Goal: Task Accomplishment & Management: Manage account settings

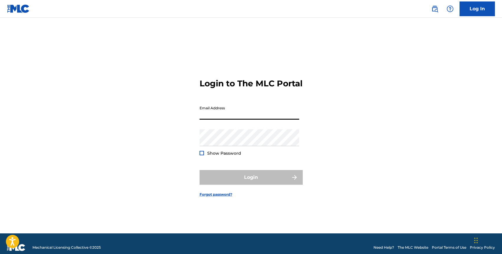
drag, startPoint x: 237, startPoint y: 113, endPoint x: 233, endPoint y: 110, distance: 5.0
click at [237, 113] on input "Email Address" at bounding box center [249, 111] width 100 height 17
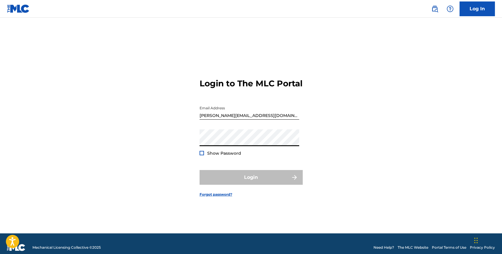
type input "[EMAIL_ADDRESS][DOMAIN_NAME]"
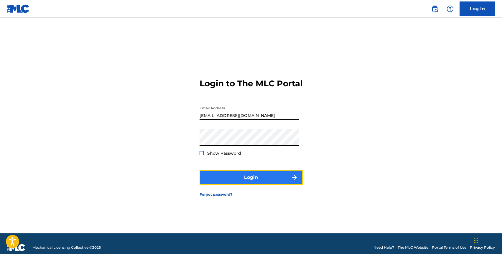
click at [257, 180] on button "Login" at bounding box center [250, 177] width 103 height 15
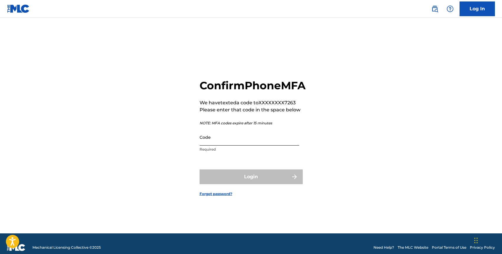
click at [231, 144] on input "Code" at bounding box center [249, 137] width 100 height 17
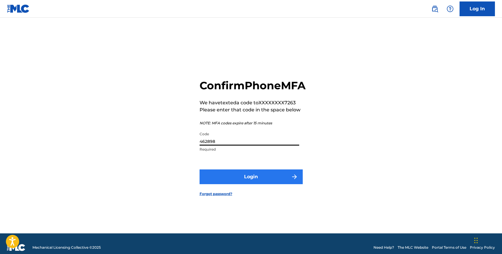
type input "462898"
click at [243, 184] on button "Login" at bounding box center [250, 176] width 103 height 15
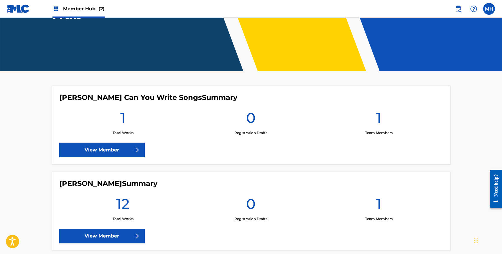
scroll to position [123, 0]
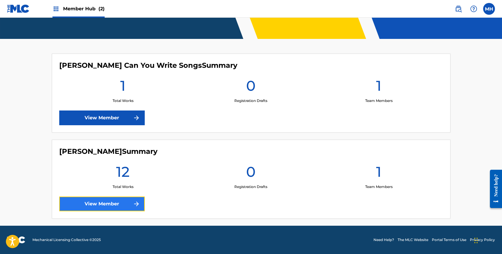
click at [123, 206] on link "View Member" at bounding box center [101, 203] width 85 height 15
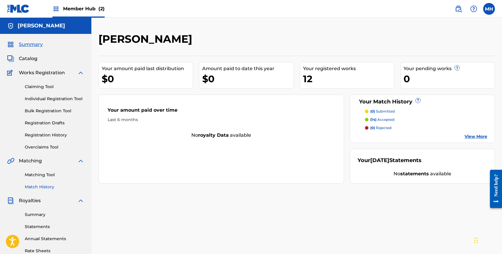
click at [45, 189] on link "Match History" at bounding box center [55, 187] width 60 height 6
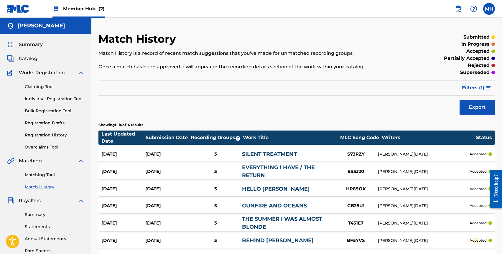
click at [245, 152] on link "SILENT TREATMENT" at bounding box center [269, 154] width 55 height 6
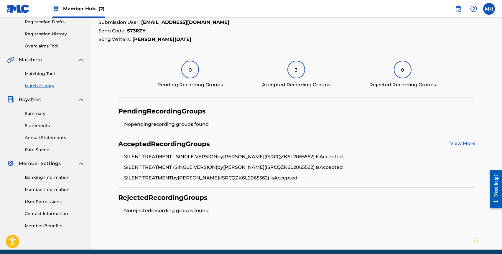
scroll to position [125, 0]
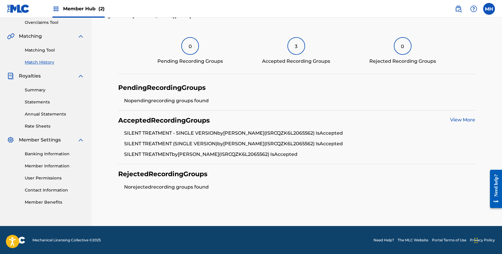
click at [461, 120] on link "View More" at bounding box center [462, 120] width 25 height 6
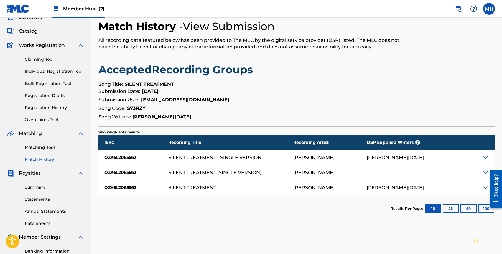
scroll to position [111, 0]
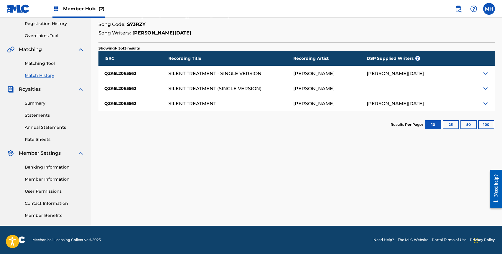
click at [485, 74] on img at bounding box center [485, 73] width 7 height 7
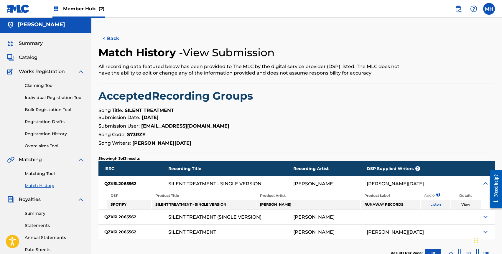
scroll to position [100, 0]
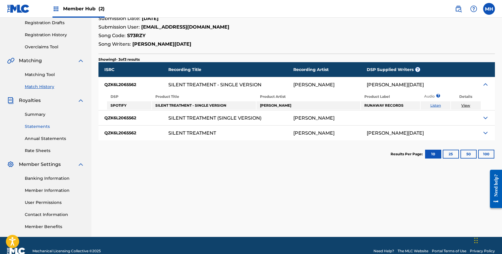
click at [34, 127] on link "Statements" at bounding box center [55, 126] width 60 height 6
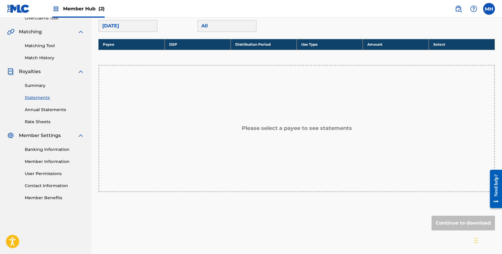
scroll to position [42, 0]
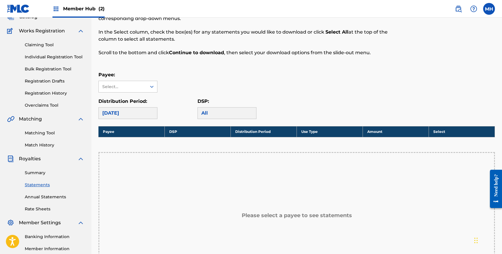
click at [124, 113] on div "[DATE]" at bounding box center [127, 113] width 59 height 12
click at [130, 86] on div "Select..." at bounding box center [122, 87] width 40 height 6
drag, startPoint x: 130, startPoint y: 97, endPoint x: 152, endPoint y: 91, distance: 22.4
click at [130, 97] on div "No options" at bounding box center [128, 99] width 58 height 12
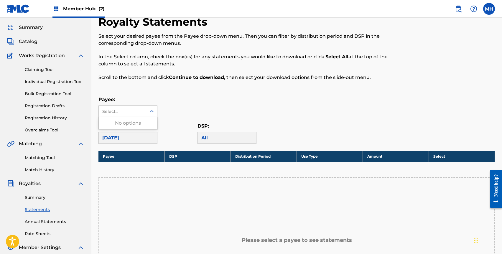
scroll to position [0, 0]
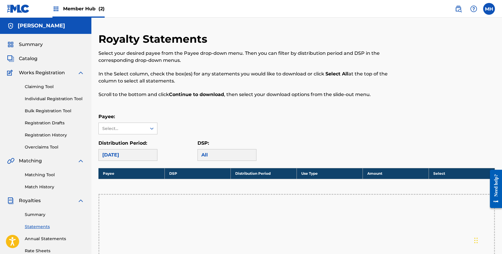
click at [252, 113] on div "Royalty Statements Select your desired payee from the Payee drop-down menu. The…" at bounding box center [296, 207] width 396 height 351
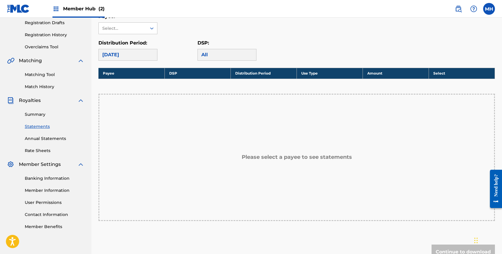
scroll to position [103, 0]
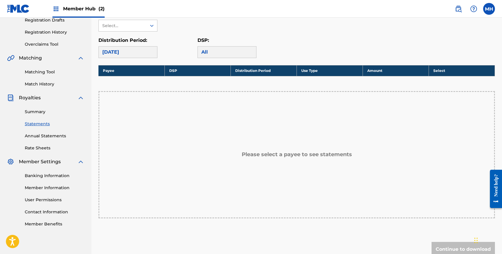
click at [259, 155] on h5 "Please select a payee to see statements" at bounding box center [297, 154] width 110 height 7
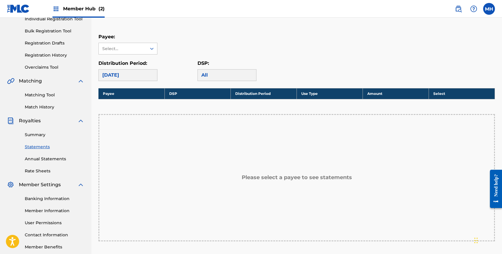
scroll to position [43, 0]
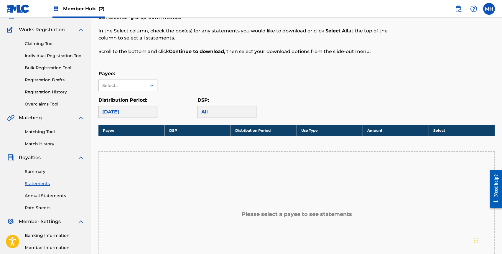
click at [128, 77] on div "Payee: Select..." at bounding box center [127, 80] width 59 height 21
click at [128, 82] on div "Select..." at bounding box center [122, 85] width 40 height 6
click at [156, 66] on div "Royalty Statements Select your desired payee from the Payee drop-down menu. The…" at bounding box center [296, 164] width 396 height 351
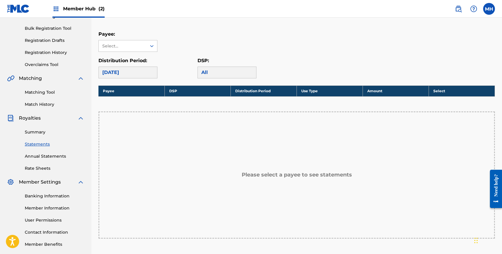
scroll to position [157, 0]
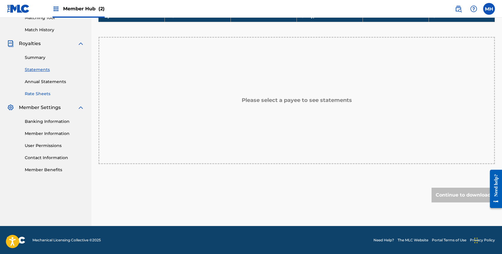
click at [37, 94] on link "Rate Sheets" at bounding box center [55, 94] width 60 height 6
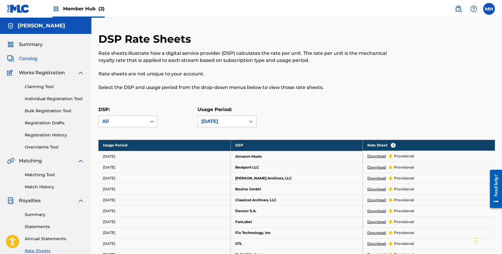
click at [35, 59] on span "Catalog" at bounding box center [28, 58] width 19 height 7
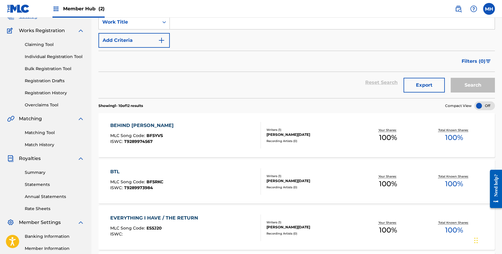
scroll to position [42, 0]
click at [165, 124] on div "BEHIND [PERSON_NAME] MLC Song Code : BF5YVS ISWC : T9289974567" at bounding box center [185, 135] width 151 height 27
